Goal: Task Accomplishment & Management: Manage account settings

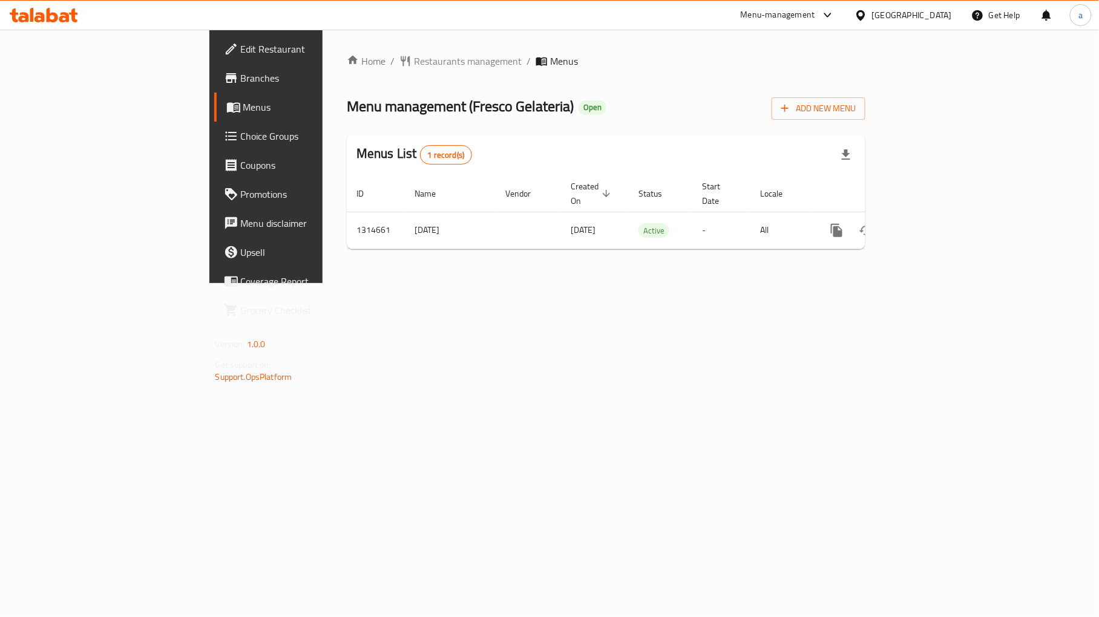
click at [241, 132] on span "Choice Groups" at bounding box center [312, 136] width 142 height 15
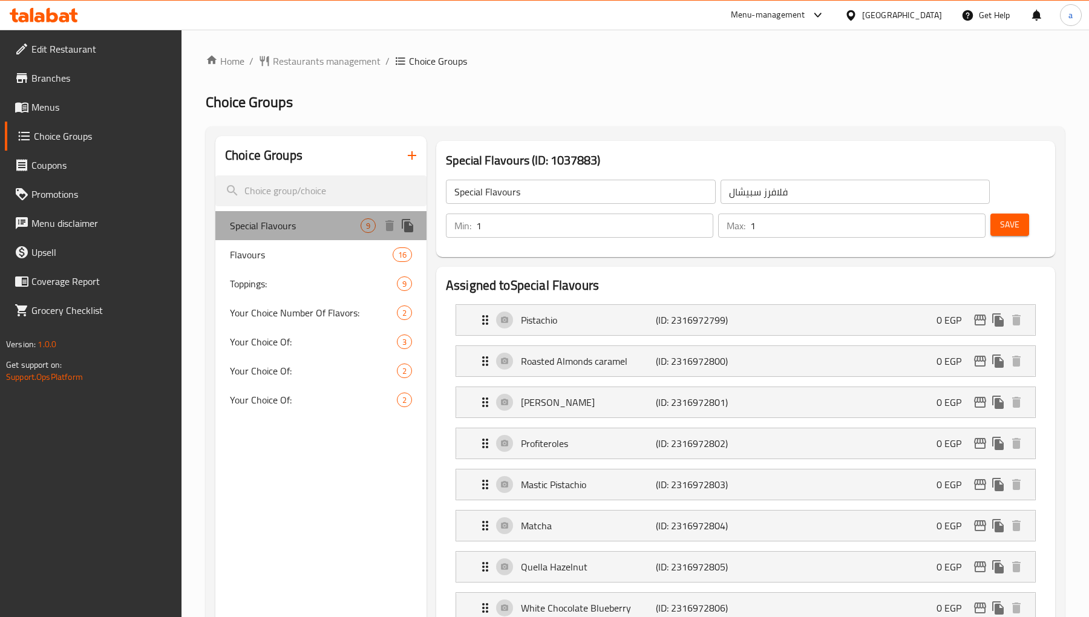
click at [276, 226] on span "Special Flavours" at bounding box center [295, 225] width 131 height 15
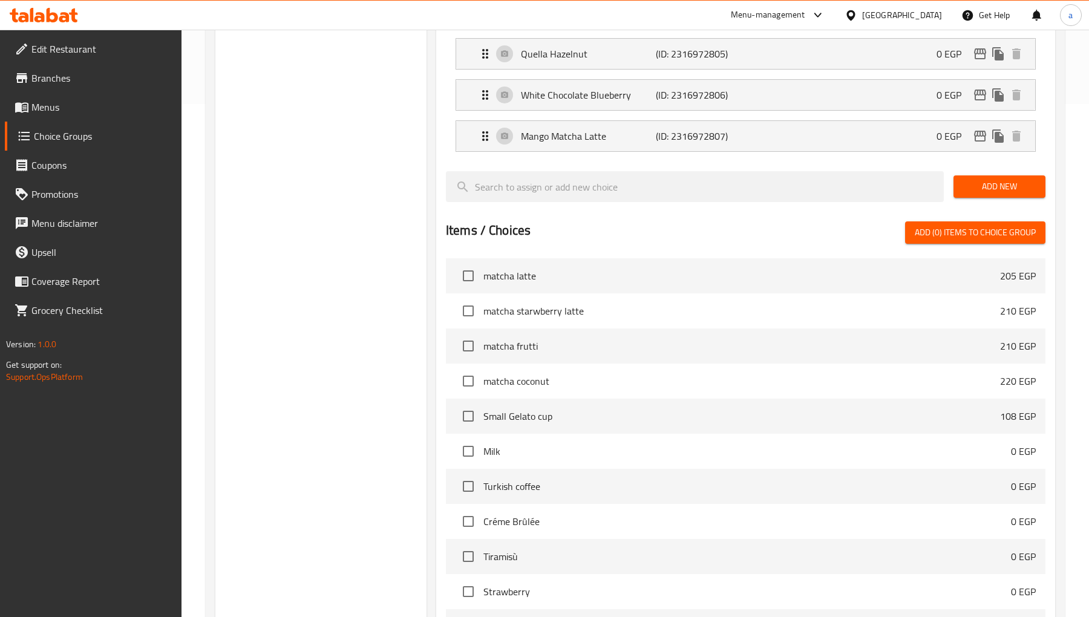
scroll to position [470, 0]
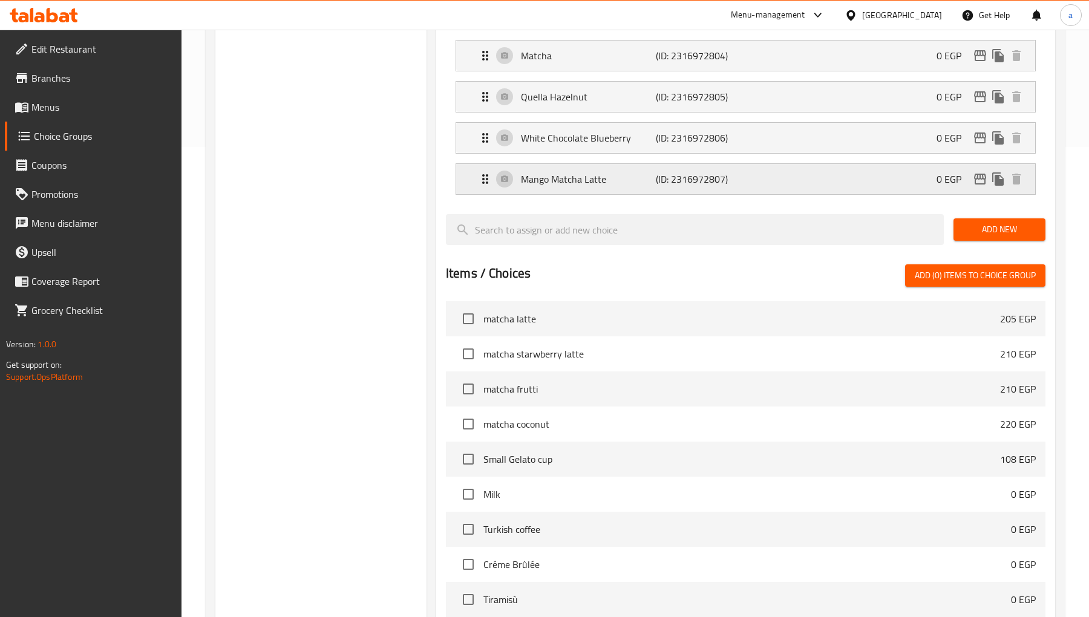
click at [578, 182] on p "Mango Matcha Latte" at bounding box center [588, 179] width 135 height 15
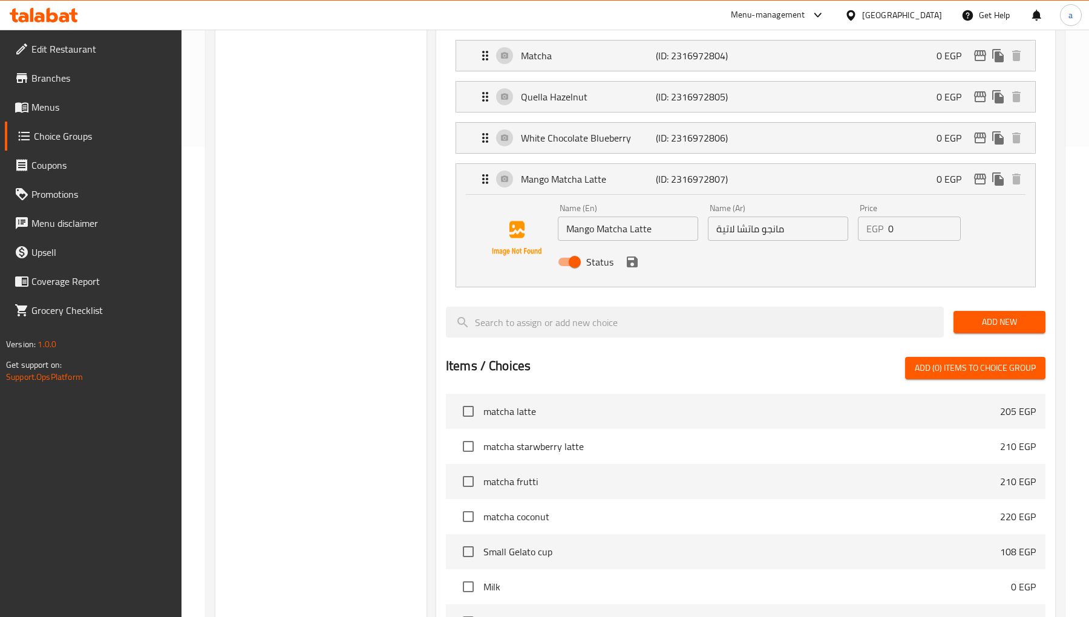
scroll to position [313, 0]
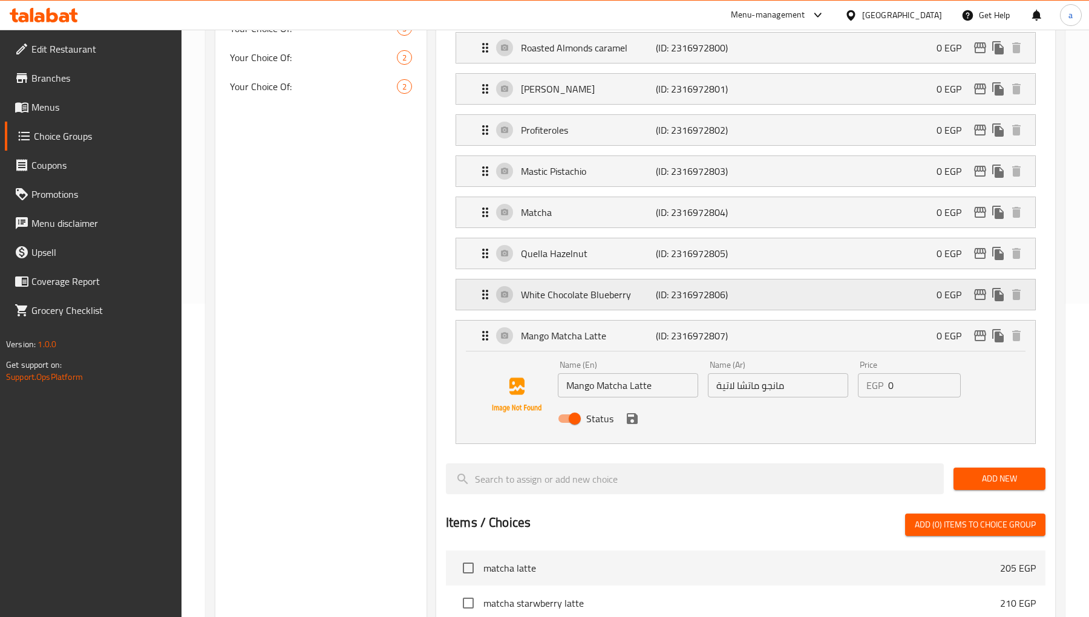
click at [566, 294] on p "White Chocolate Blueberry" at bounding box center [588, 294] width 135 height 15
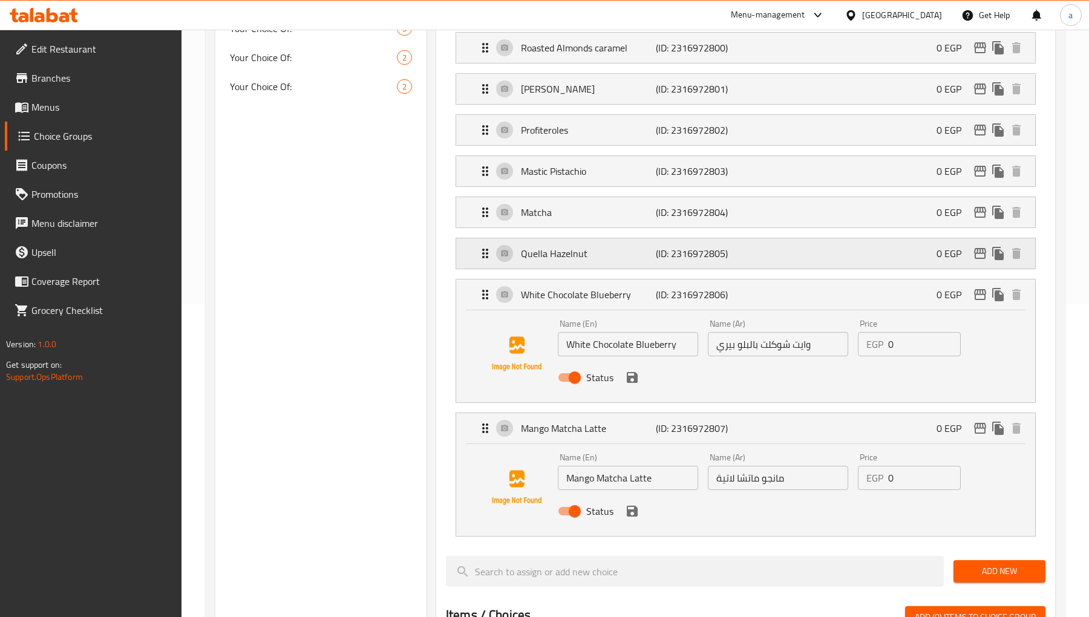
click at [587, 238] on div "Quella Hazelnut (ID: 2316972805) 0 EGP" at bounding box center [749, 253] width 543 height 30
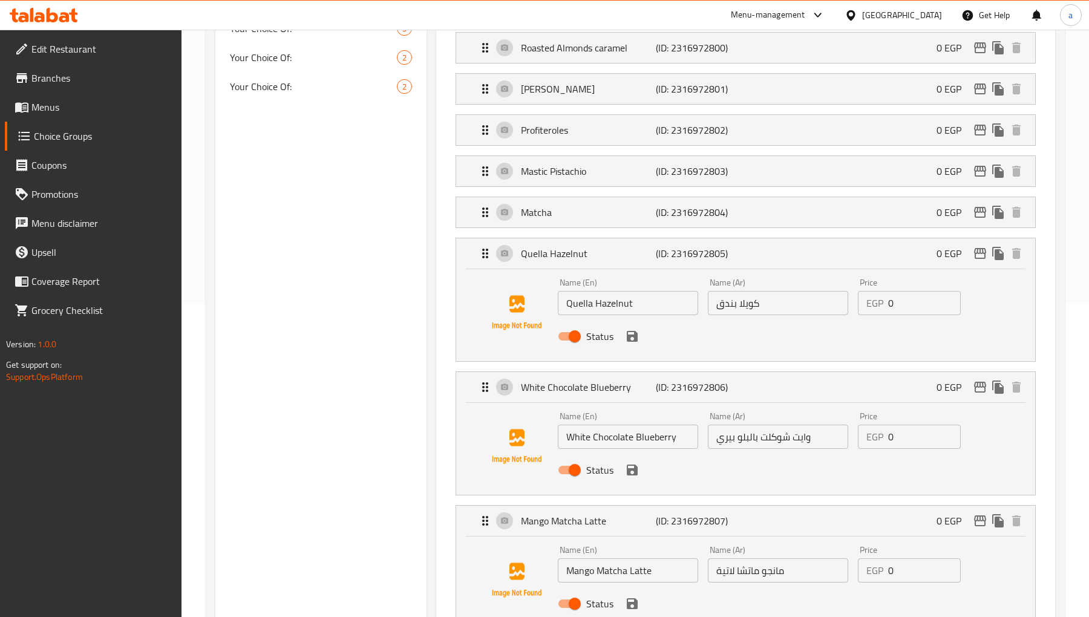
click at [585, 194] on li "Matcha (ID: 2316972804) 0 EGP Name (En) Matcha Name (En) Name (Ar) ماتشا Name (…" at bounding box center [746, 212] width 600 height 41
click at [560, 167] on p "Mastic Pistachio" at bounding box center [588, 171] width 135 height 15
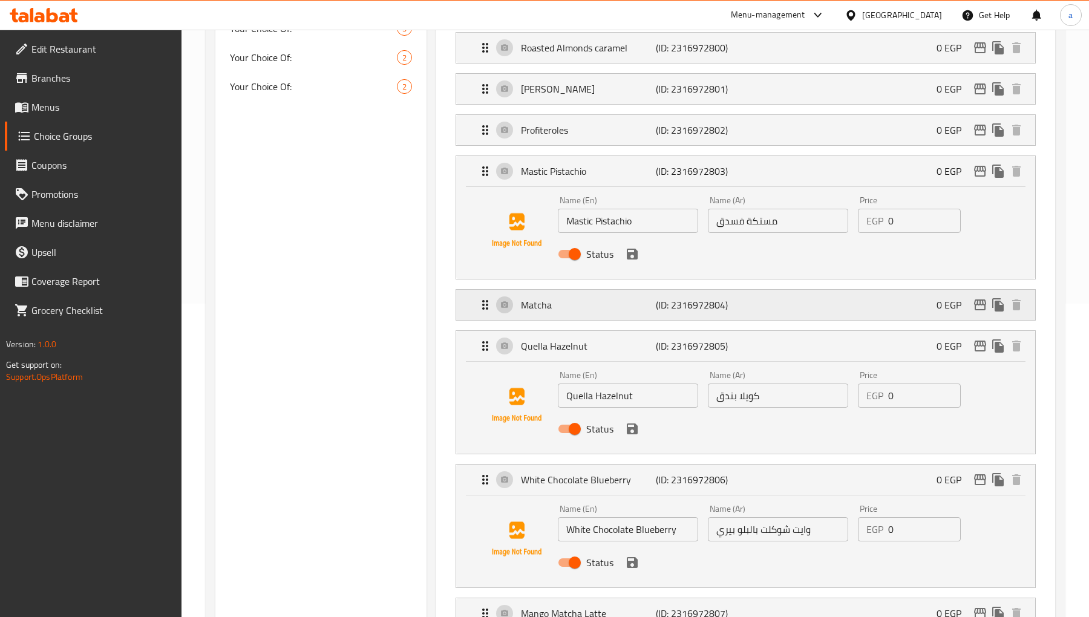
click at [554, 310] on p "Matcha" at bounding box center [588, 305] width 135 height 15
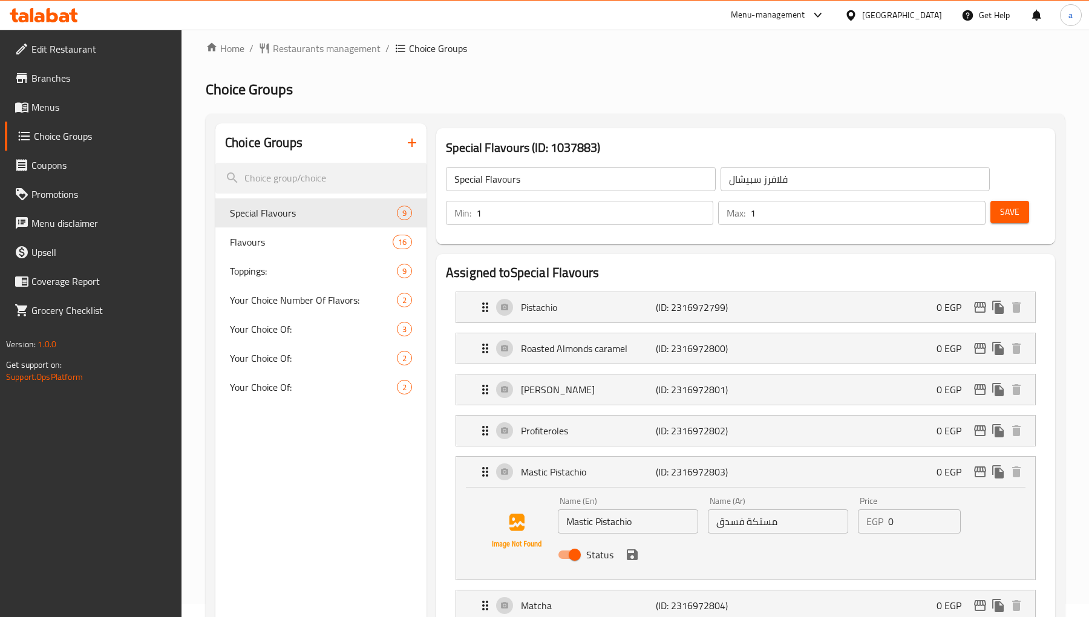
scroll to position [0, 0]
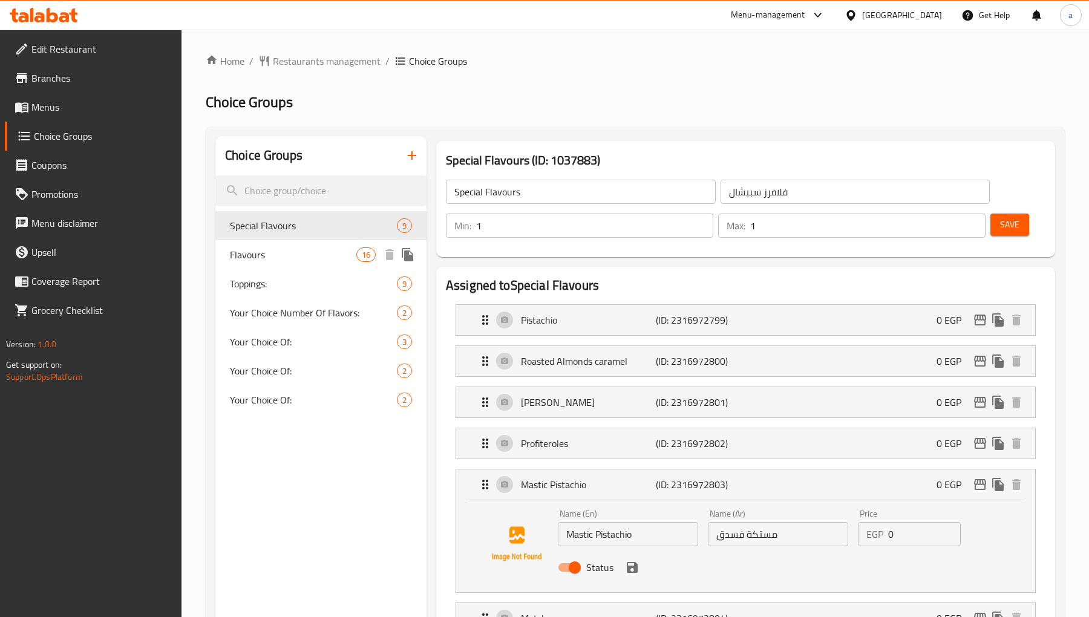
click at [283, 267] on div "Flavours 16" at bounding box center [320, 254] width 211 height 29
type input "Flavours"
type input "فلافرز"
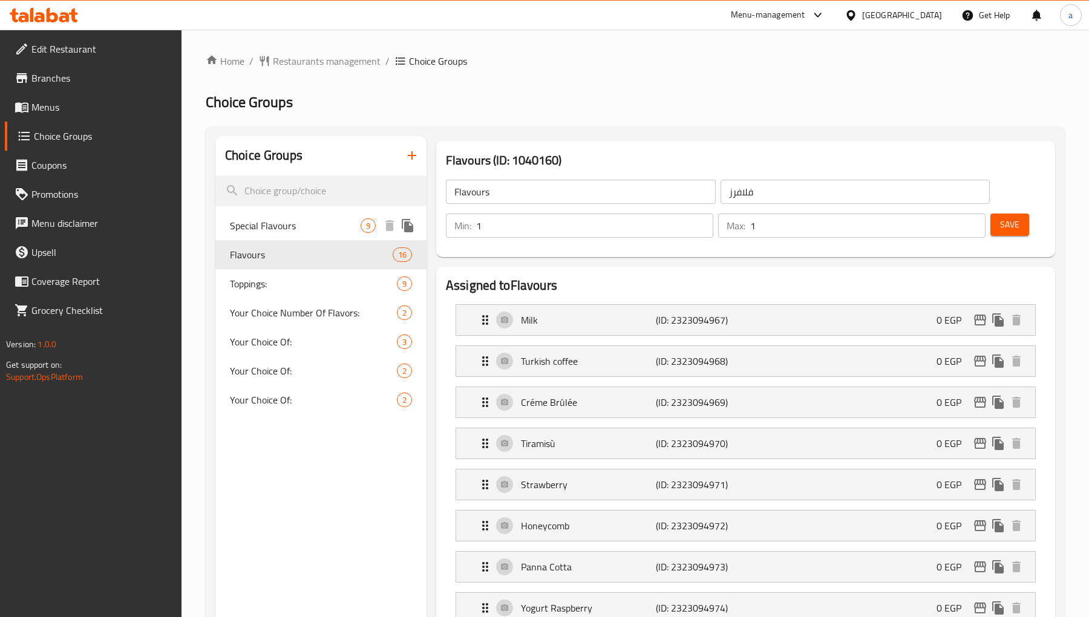
click at [283, 234] on div "Special Flavours 9" at bounding box center [320, 225] width 211 height 29
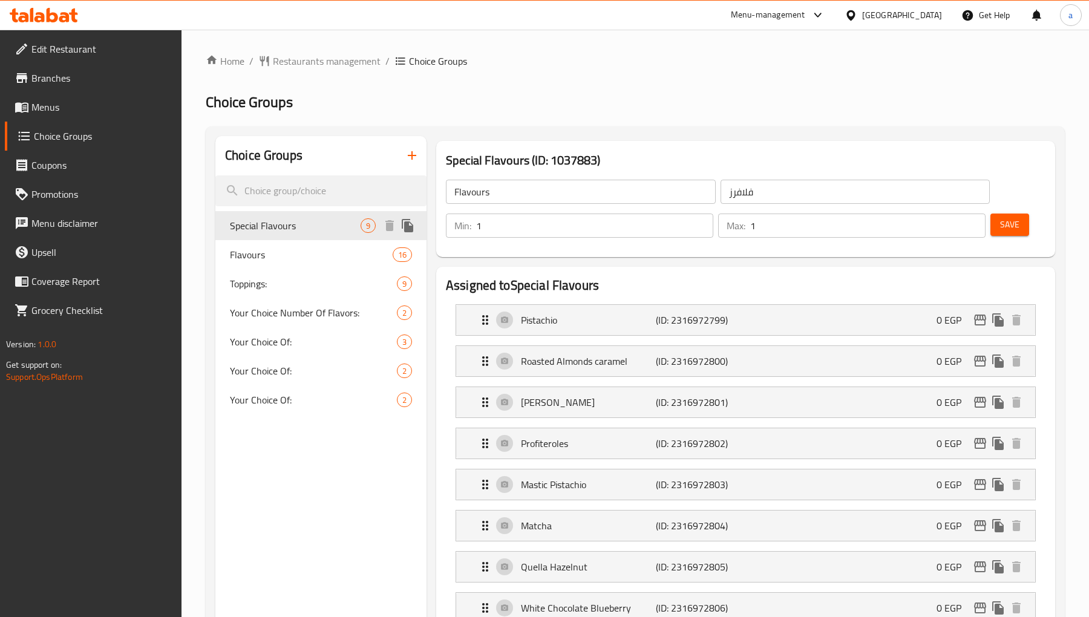
type input "Special Flavours"
type input "فلافرز سبيشال"
click at [96, 136] on span "Choice Groups" at bounding box center [103, 136] width 139 height 15
click at [59, 95] on link "Menus" at bounding box center [93, 107] width 177 height 29
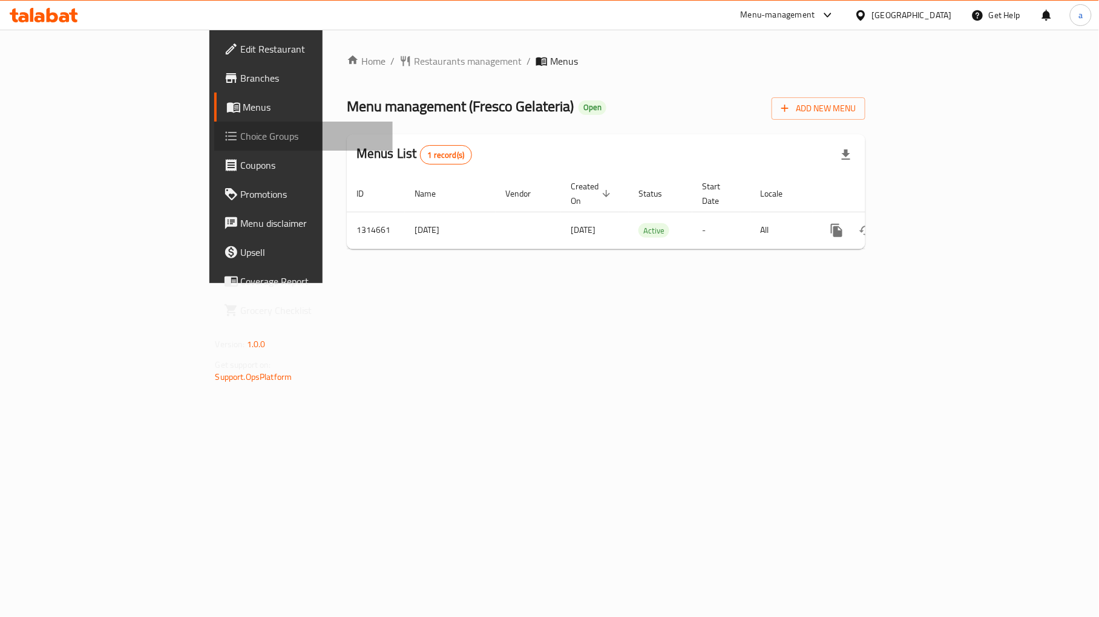
click at [214, 147] on link "Choice Groups" at bounding box center [303, 136] width 178 height 29
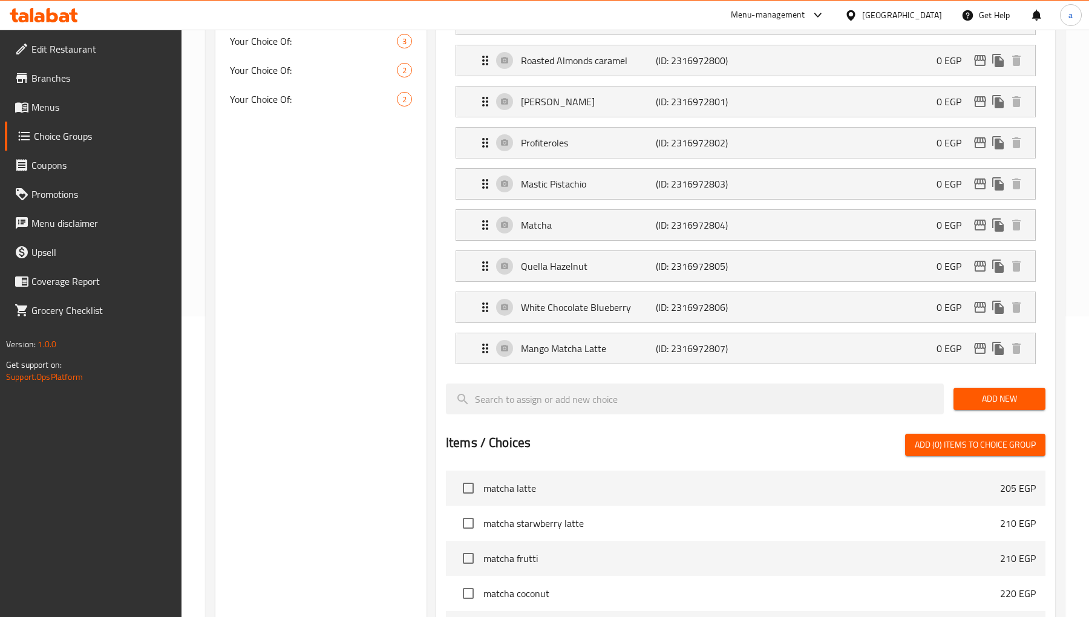
scroll to position [183, 0]
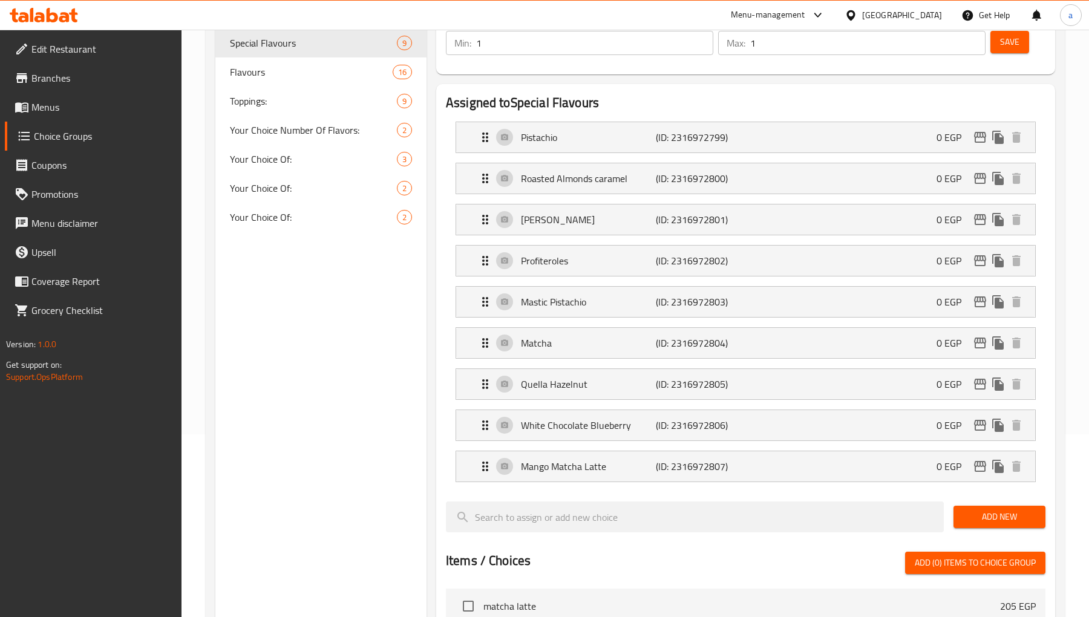
click at [604, 495] on div at bounding box center [746, 497] width 600 height 10
click at [600, 476] on div "Mango Matcha Latte (ID: 2316972807) 0 EGP" at bounding box center [749, 466] width 543 height 30
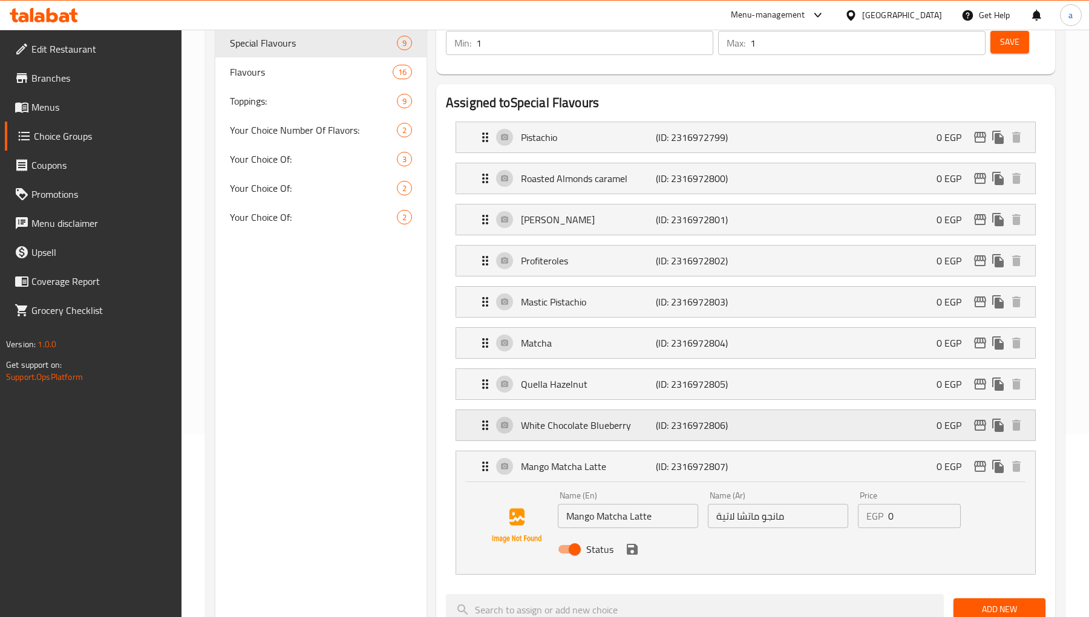
click at [610, 420] on p "White Chocolate Blueberry" at bounding box center [588, 425] width 135 height 15
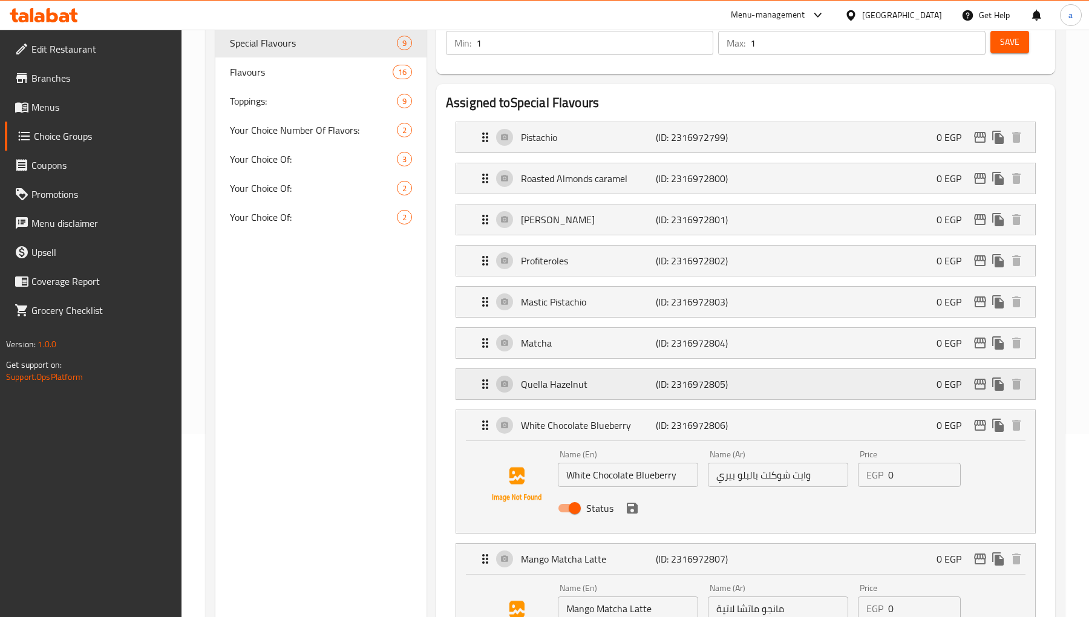
click at [590, 384] on p "Quella Hazelnut" at bounding box center [588, 384] width 135 height 15
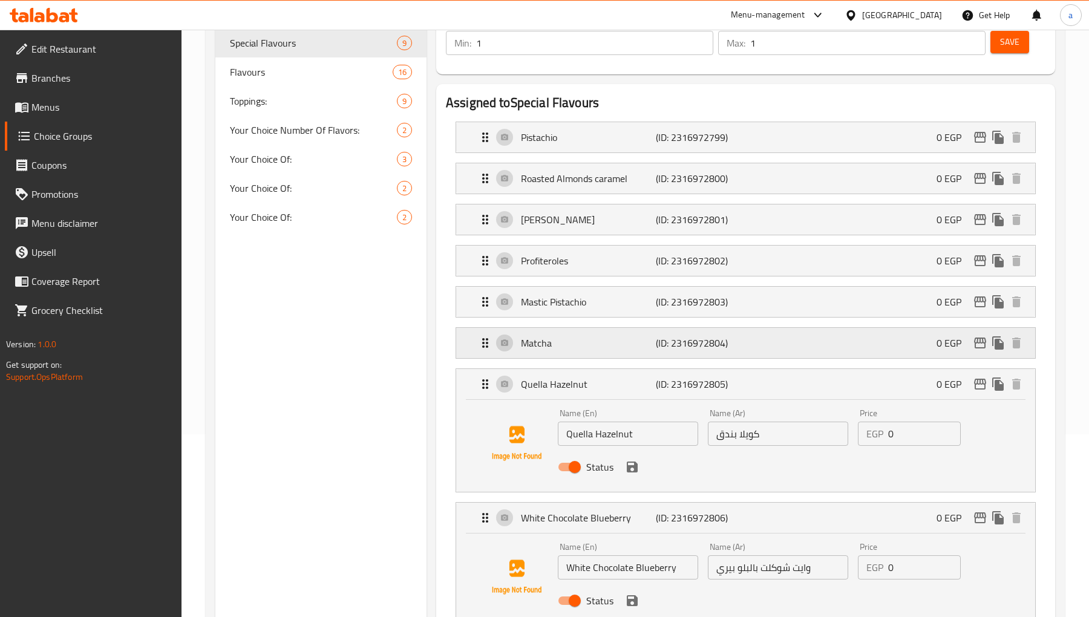
click at [588, 346] on p "Matcha" at bounding box center [588, 343] width 135 height 15
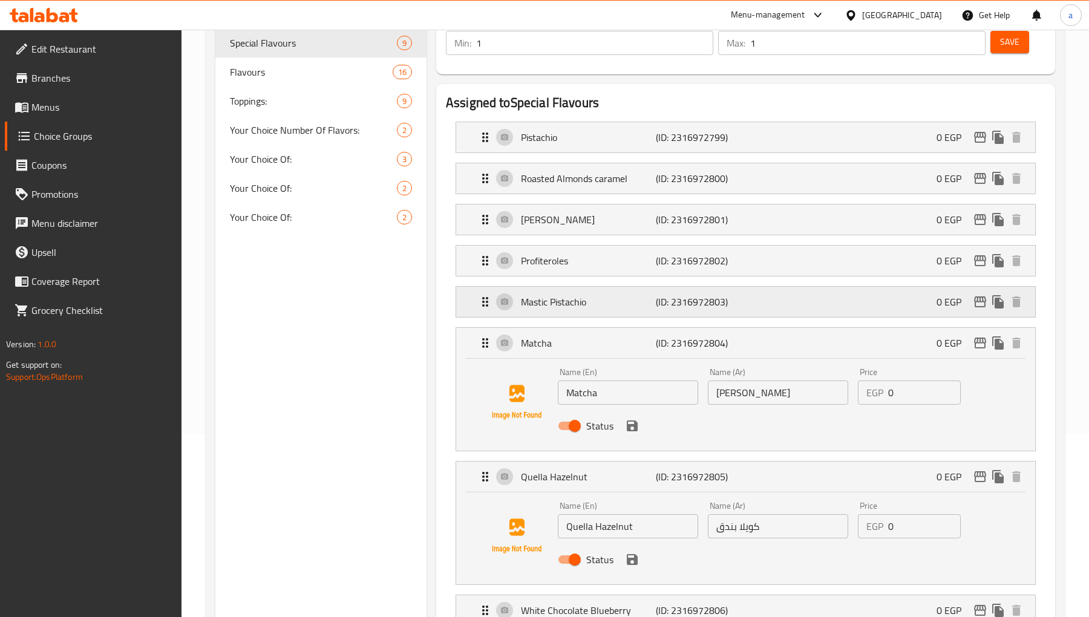
click at [584, 303] on p "Mastic Pistachio" at bounding box center [588, 302] width 135 height 15
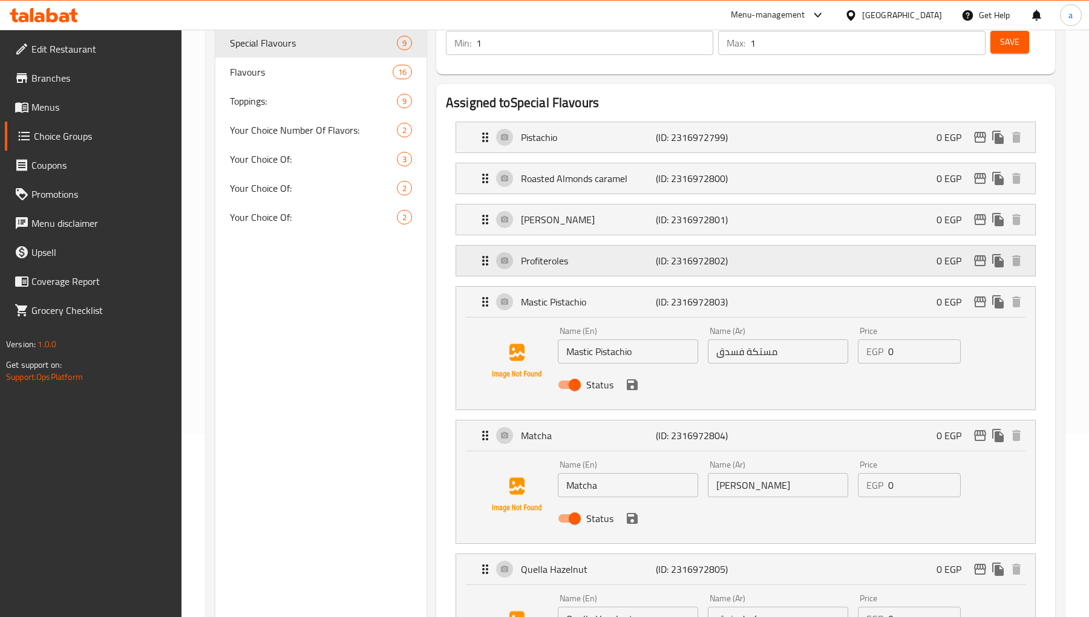
click at [584, 267] on p "Profiteroles" at bounding box center [588, 261] width 135 height 15
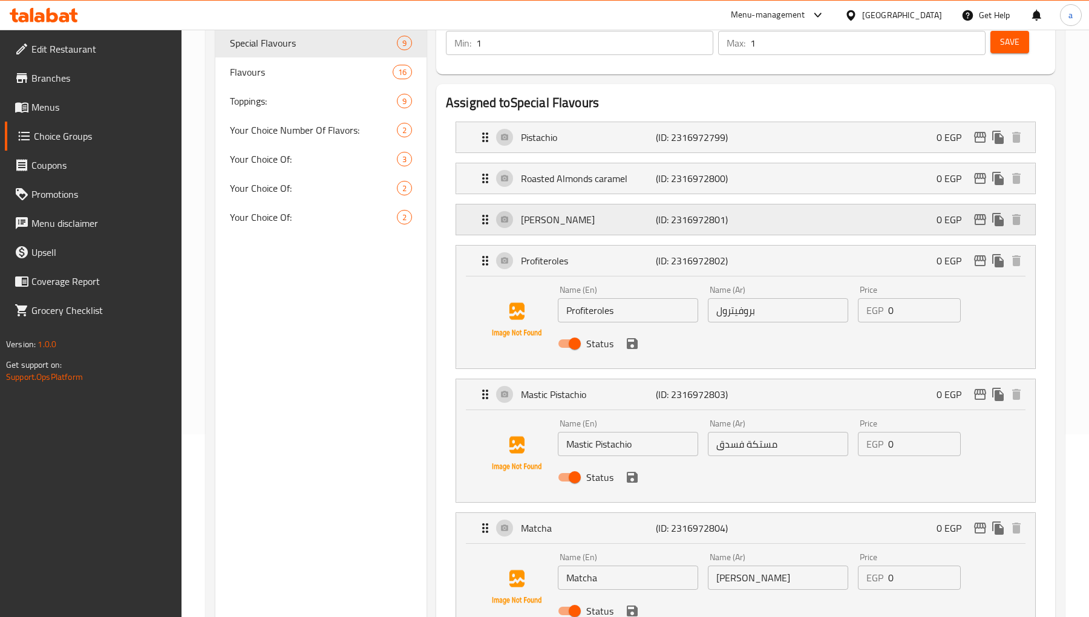
click at [571, 227] on p "[PERSON_NAME]" at bounding box center [588, 219] width 135 height 15
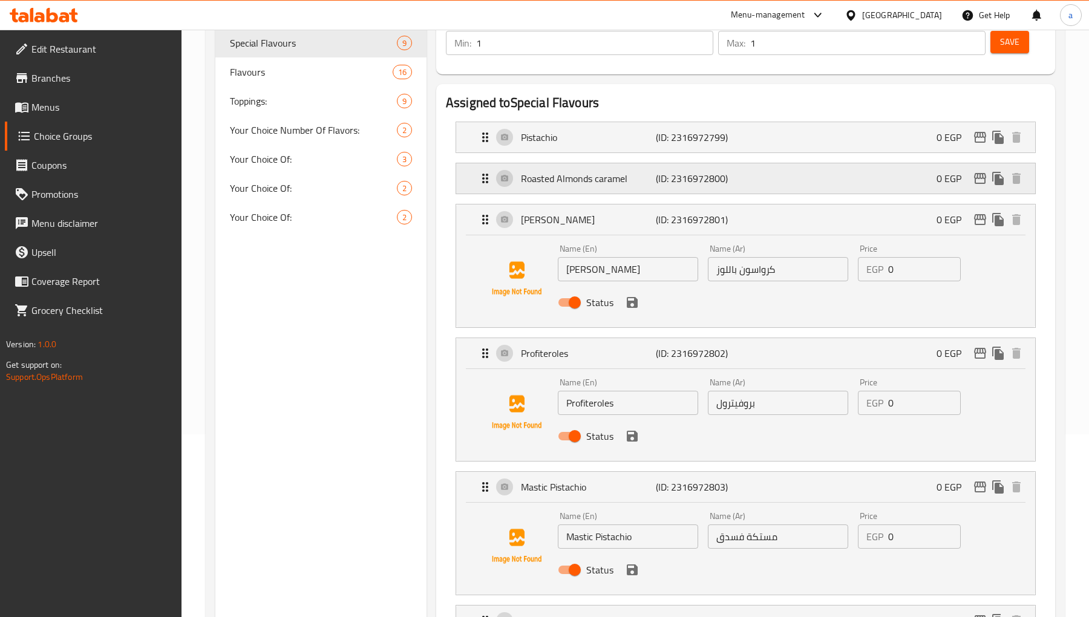
click at [553, 166] on div "Roasted Almonds caramel (ID: 2316972800) 0 EGP" at bounding box center [749, 178] width 543 height 30
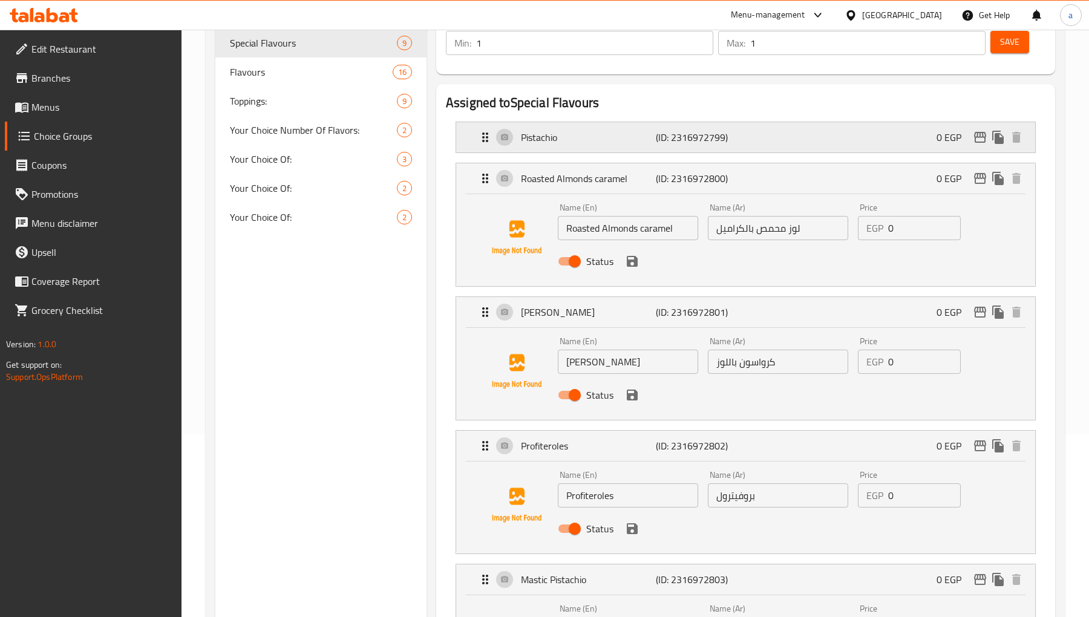
click at [572, 144] on div "Pistachio (ID: 2316972799) 0 EGP" at bounding box center [749, 137] width 543 height 30
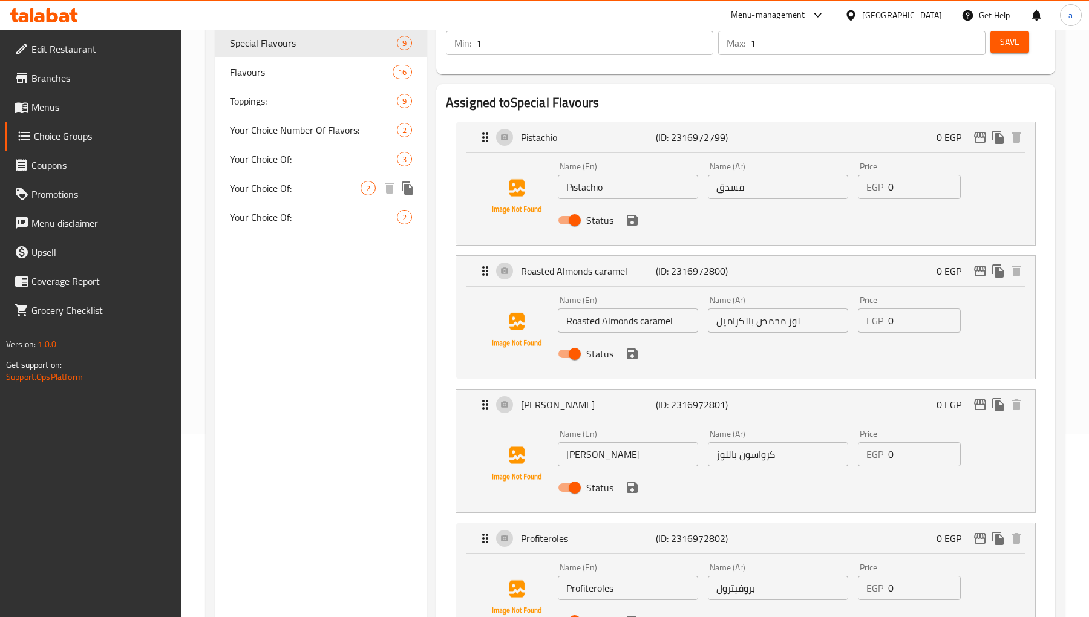
scroll to position [0, 0]
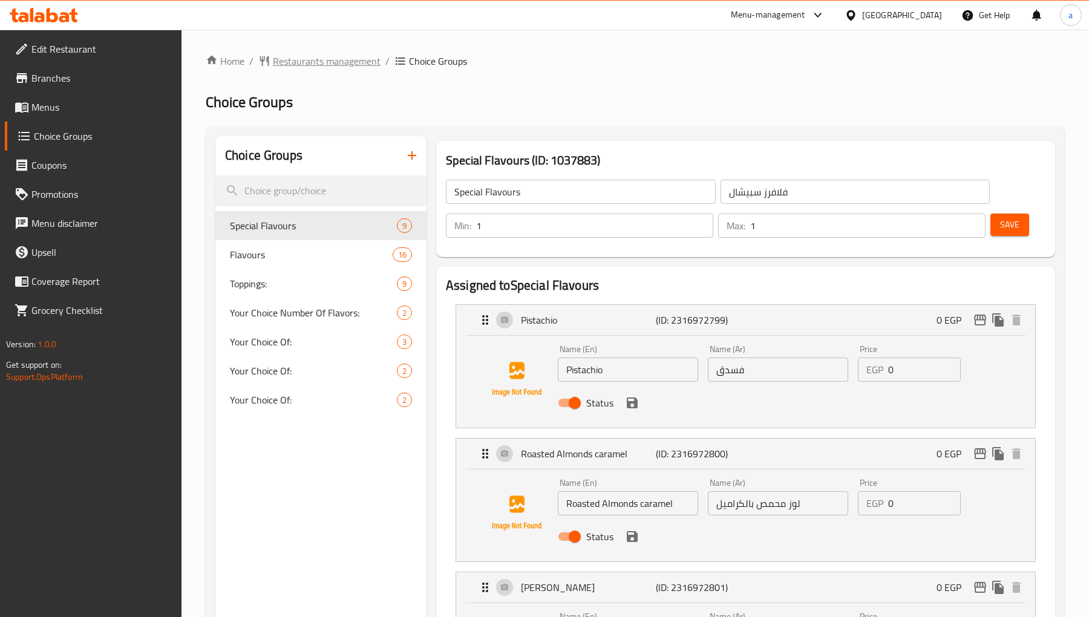
click at [298, 67] on span "Restaurants management" at bounding box center [327, 61] width 108 height 15
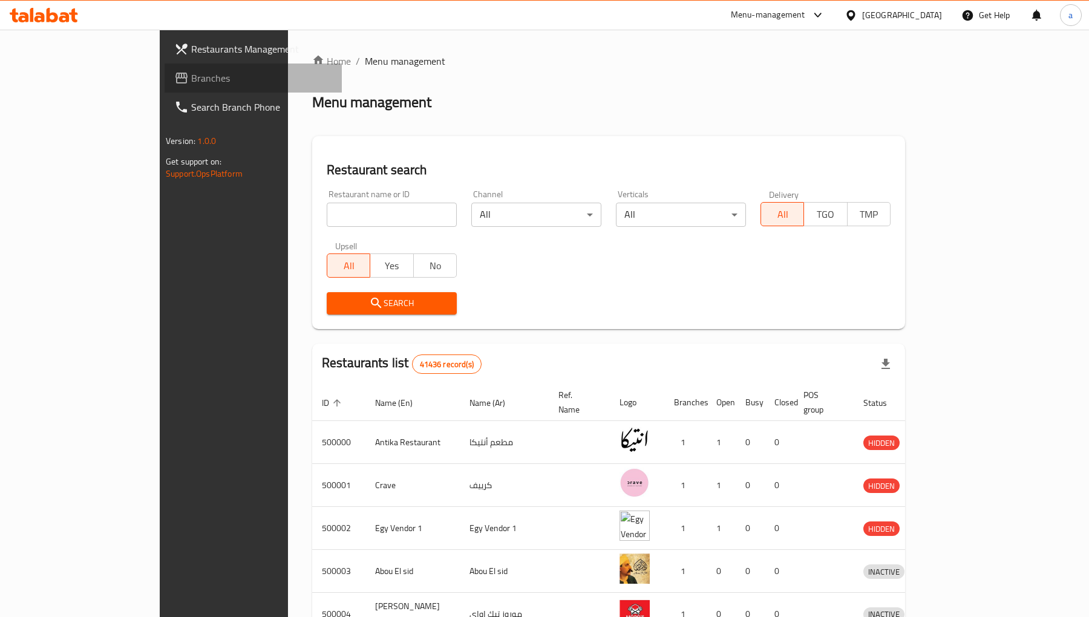
click at [191, 83] on span "Branches" at bounding box center [261, 78] width 141 height 15
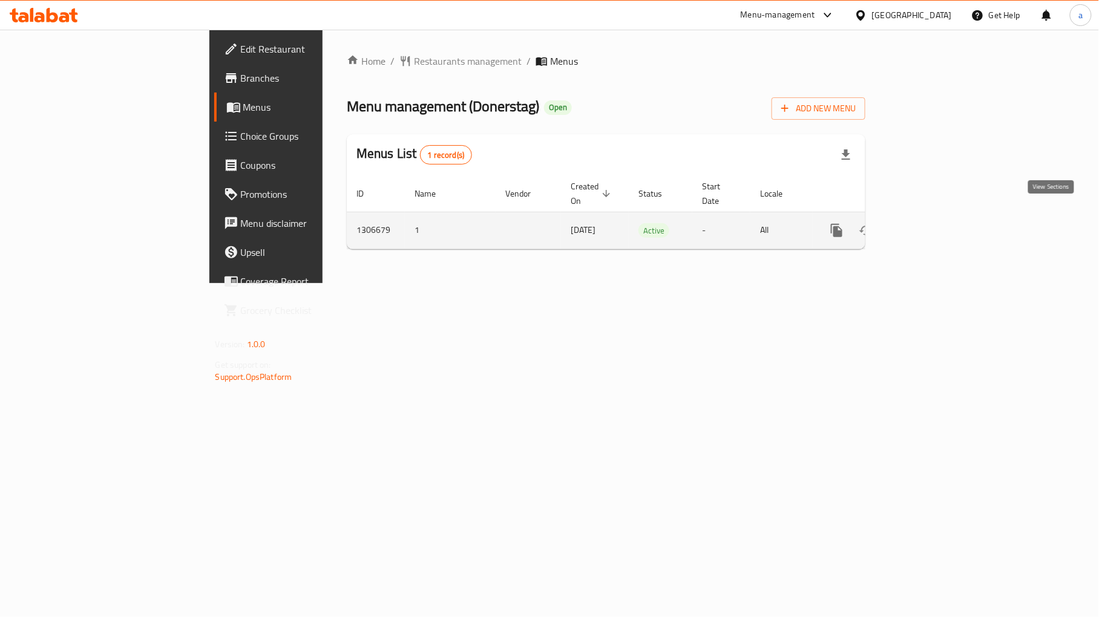
click at [938, 218] on link "enhanced table" at bounding box center [923, 230] width 29 height 29
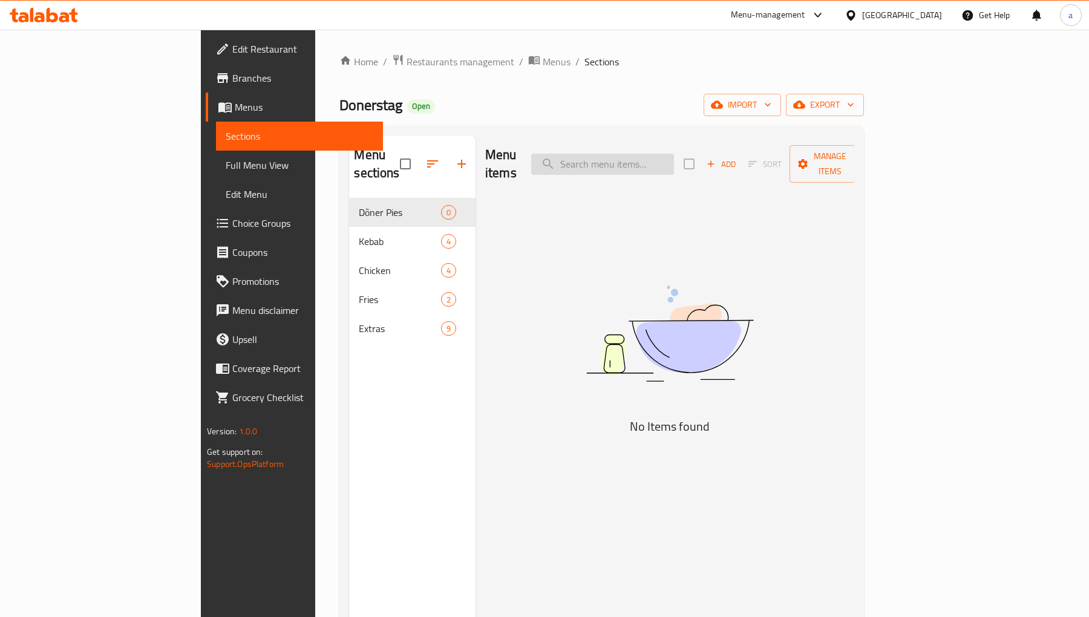
click at [674, 158] on input "search" at bounding box center [602, 164] width 143 height 21
paste input "Cans"
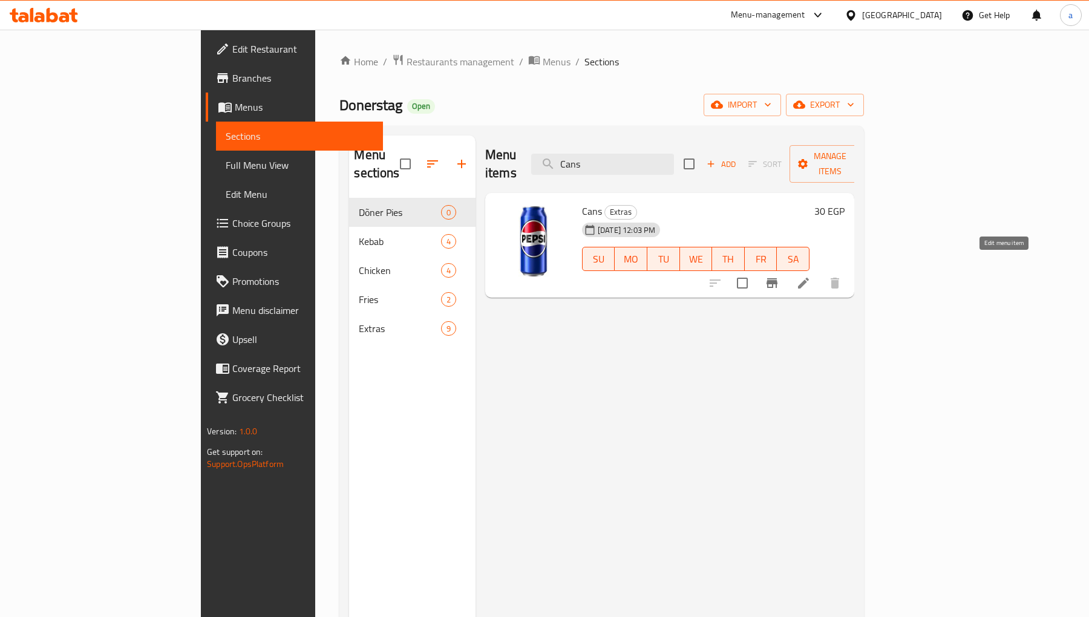
type input "Cans"
click at [811, 276] on icon at bounding box center [803, 283] width 15 height 15
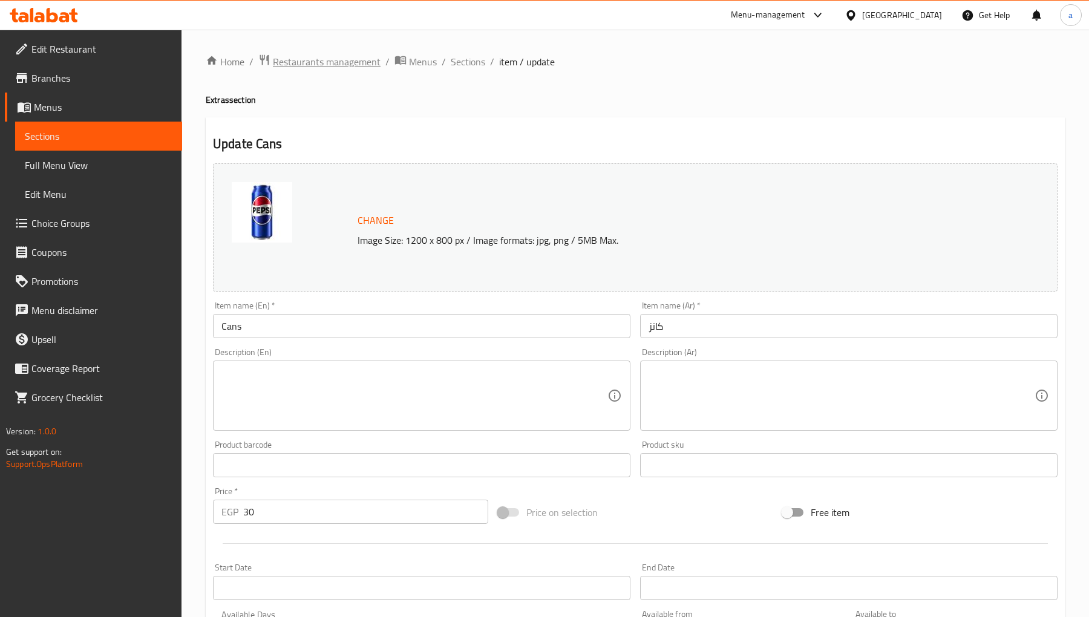
click at [365, 64] on span "Restaurants management" at bounding box center [327, 61] width 108 height 15
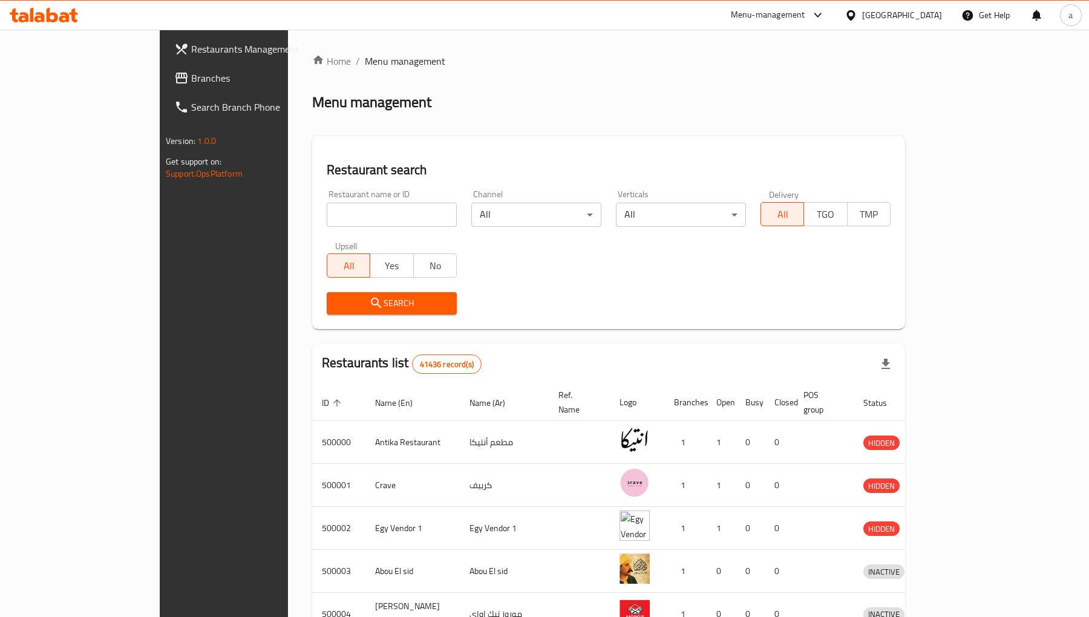
click at [191, 83] on span "Branches" at bounding box center [261, 78] width 141 height 15
